Goal: Transaction & Acquisition: Download file/media

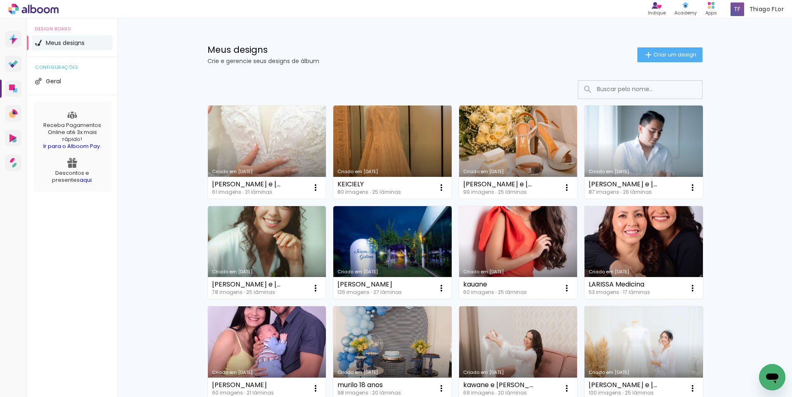
click at [603, 92] on input at bounding box center [652, 89] width 118 height 17
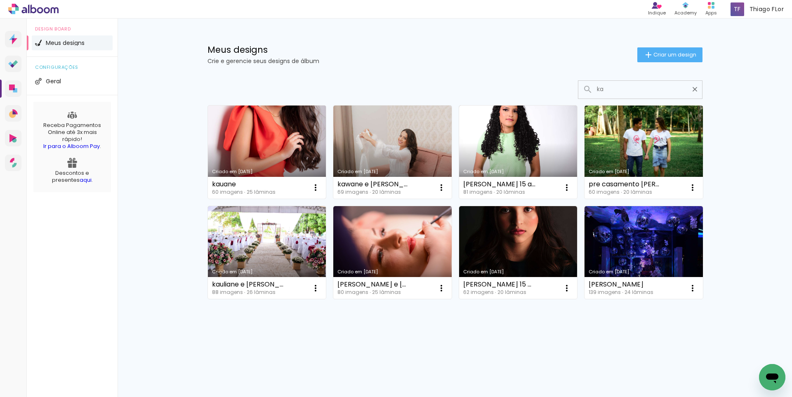
type input "ka"
type paper-input "ka"
click at [282, 148] on link "Criado em [DATE]" at bounding box center [267, 152] width 118 height 93
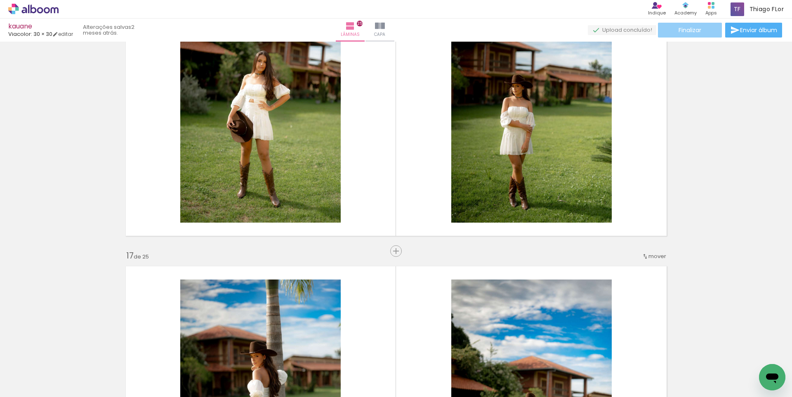
scroll to position [4565, 0]
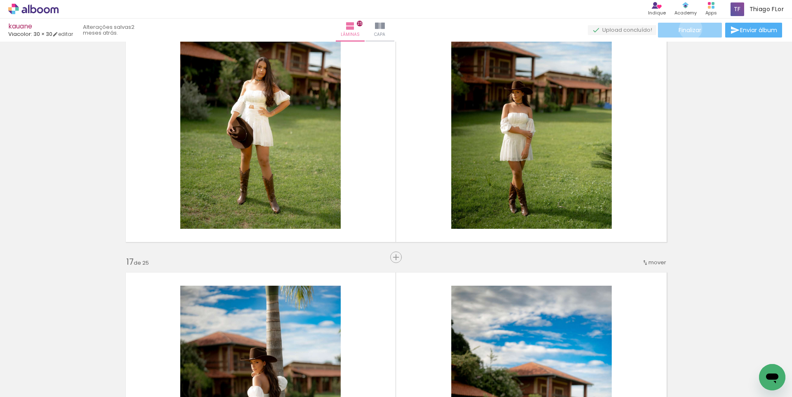
click at [688, 28] on span "Finalizar" at bounding box center [690, 30] width 23 height 6
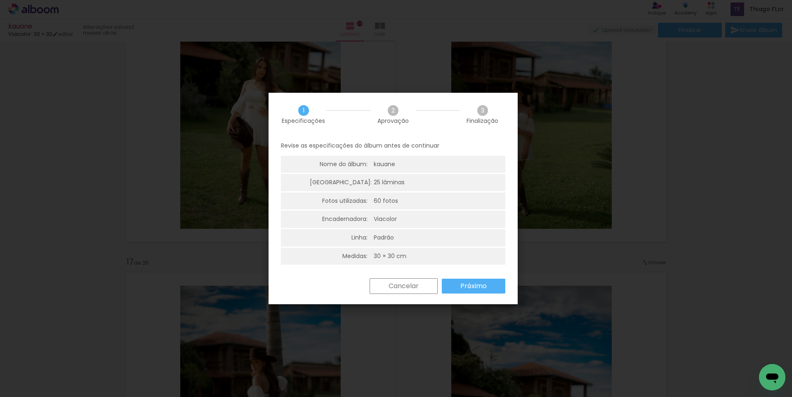
click at [0, 0] on slot "Próximo" at bounding box center [0, 0] width 0 height 0
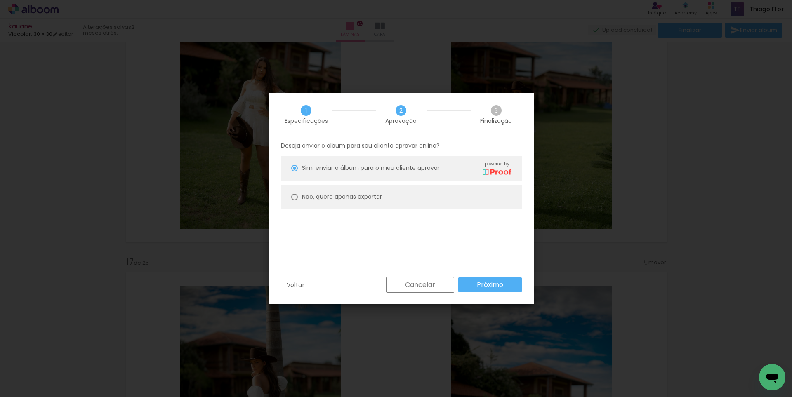
click at [0, 0] on slot "Não, quero apenas exportar" at bounding box center [0, 0] width 0 height 0
type paper-radio-button "on"
click at [0, 0] on slot "Próximo" at bounding box center [0, 0] width 0 height 0
type input "Alta, 300 DPI"
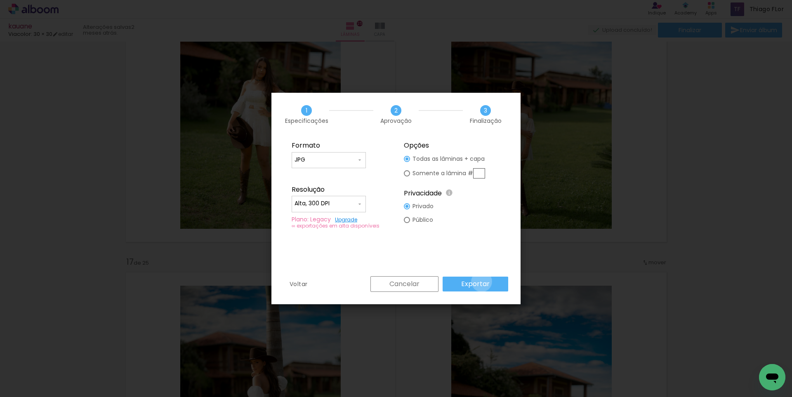
click at [0, 0] on slot "Exportar" at bounding box center [0, 0] width 0 height 0
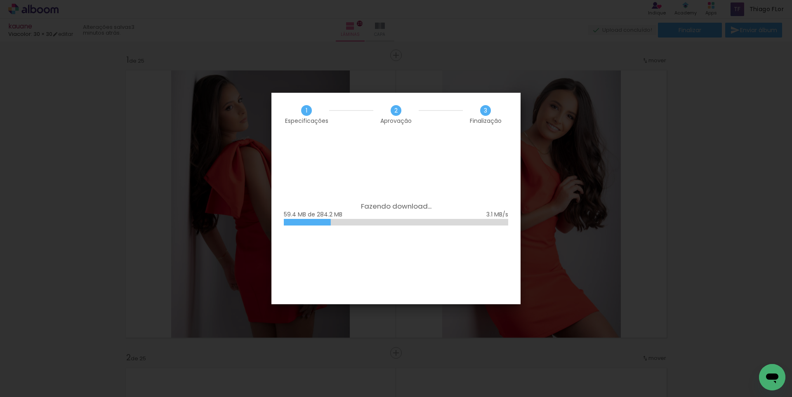
scroll to position [4565, 0]
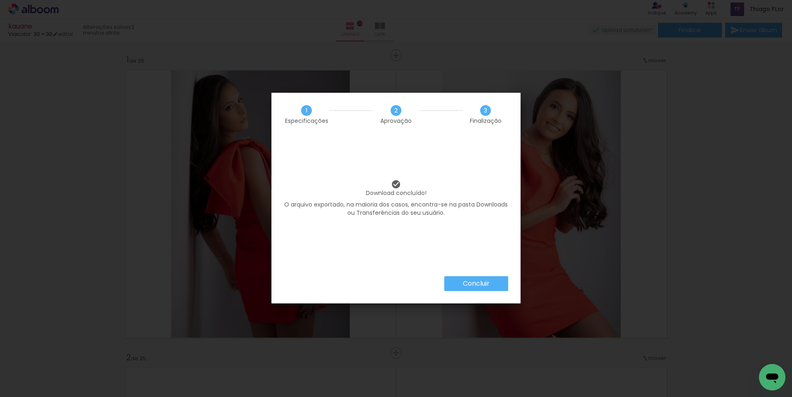
scroll to position [4565, 0]
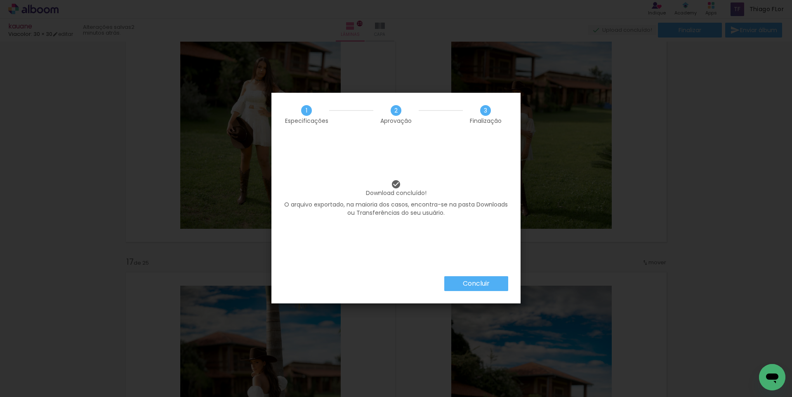
click at [495, 286] on paper-button "Concluir" at bounding box center [476, 284] width 64 height 15
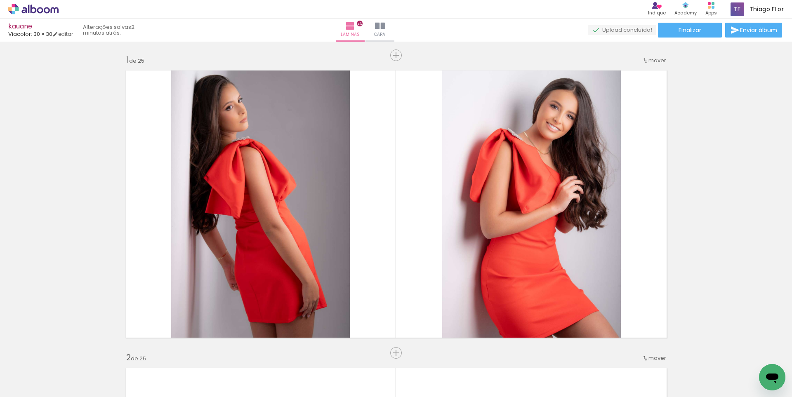
scroll to position [4565, 0]
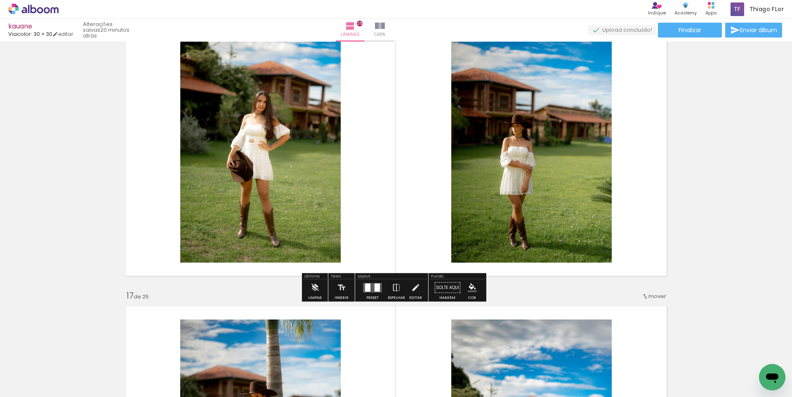
scroll to position [4359, 0]
